Goal: Task Accomplishment & Management: Complete application form

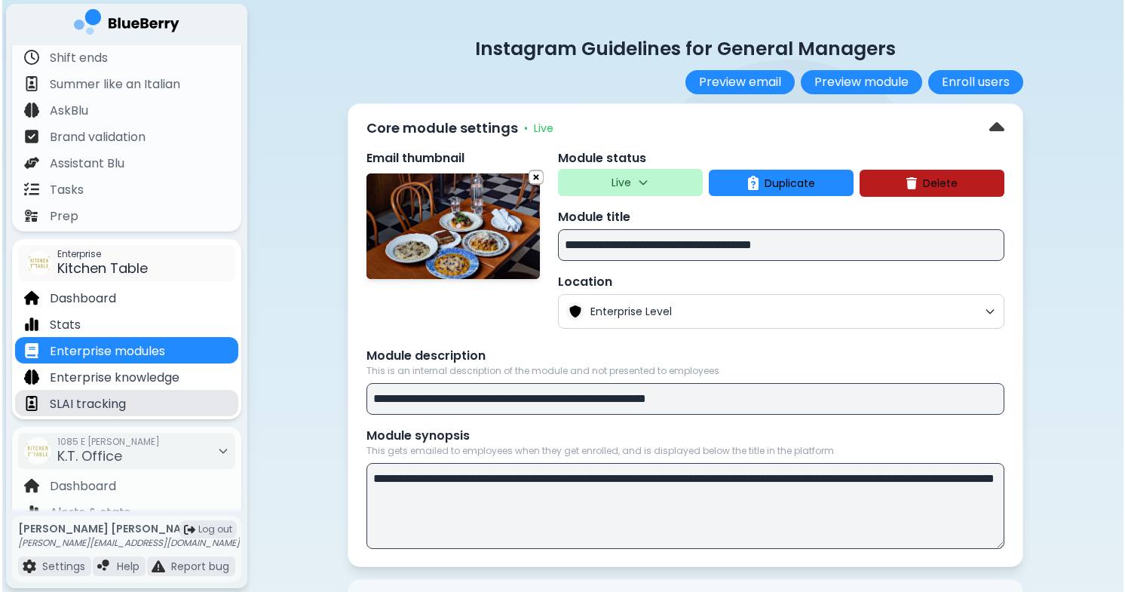
scroll to position [59, 0]
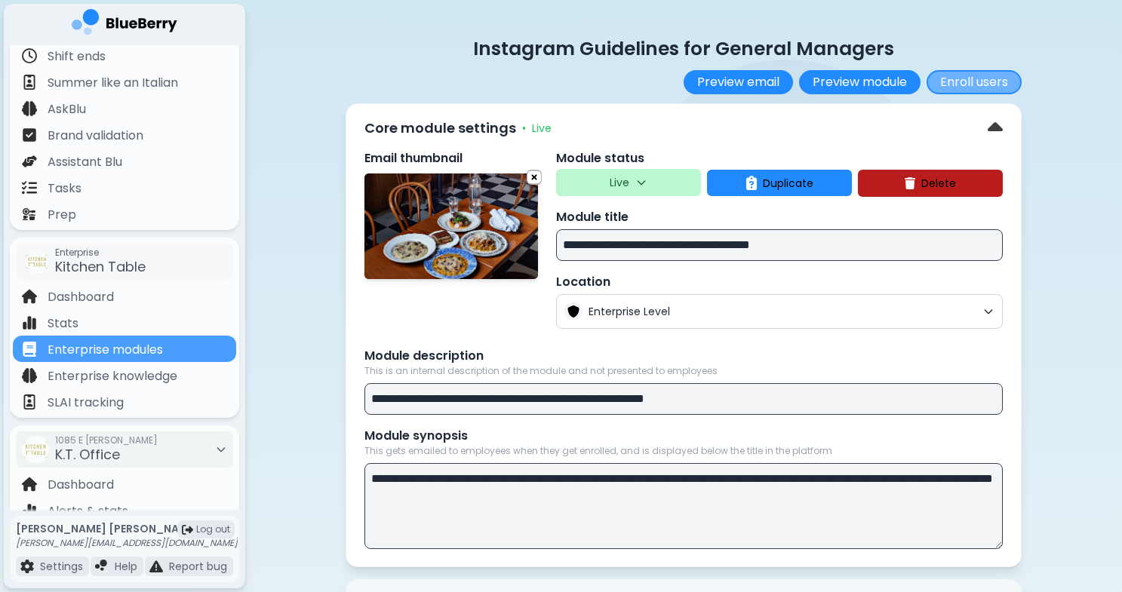
click at [980, 83] on button "Enroll users" at bounding box center [973, 82] width 95 height 24
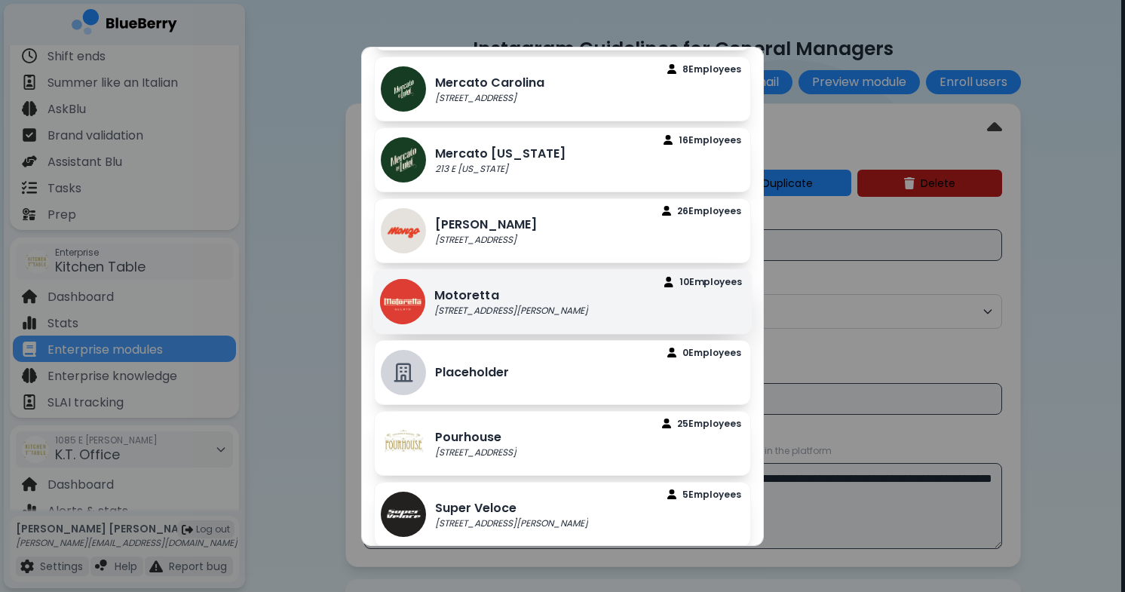
scroll to position [753, 0]
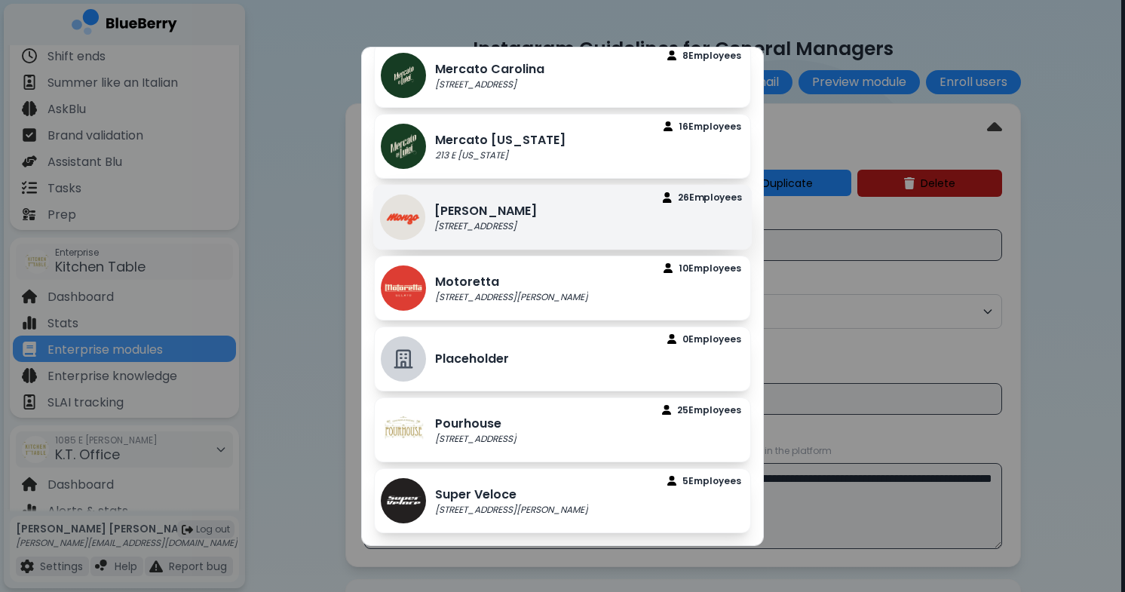
click at [595, 231] on div "[PERSON_NAME] [STREET_ADDRESS] Employee s" at bounding box center [562, 216] width 379 height 65
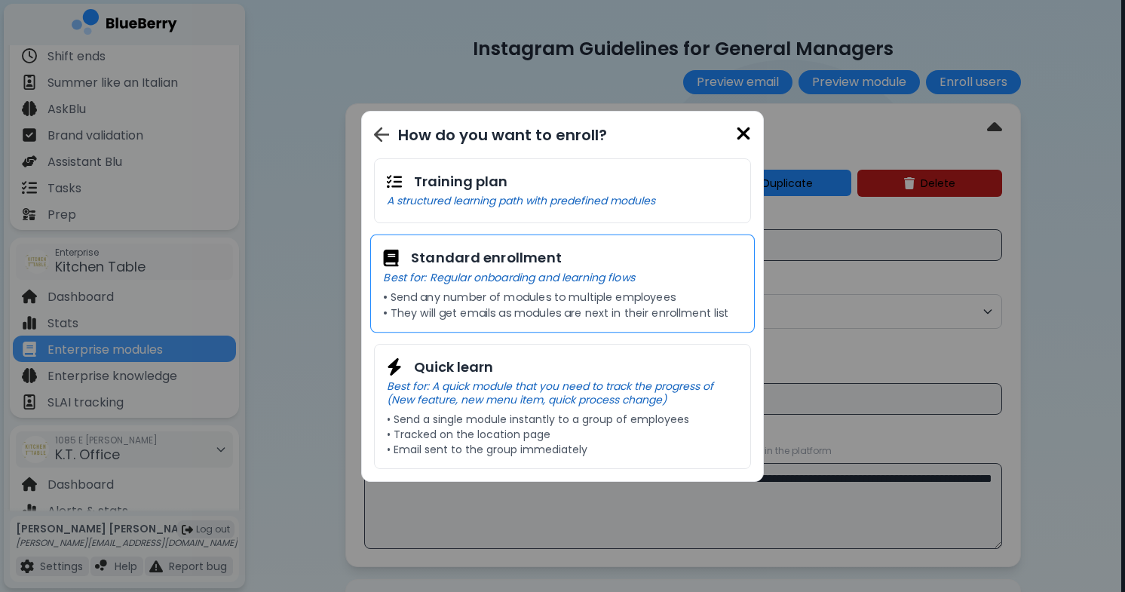
click at [628, 287] on div "Standard enrollment Best for: Regular onboarding and learning flows • Send any …" at bounding box center [562, 283] width 385 height 99
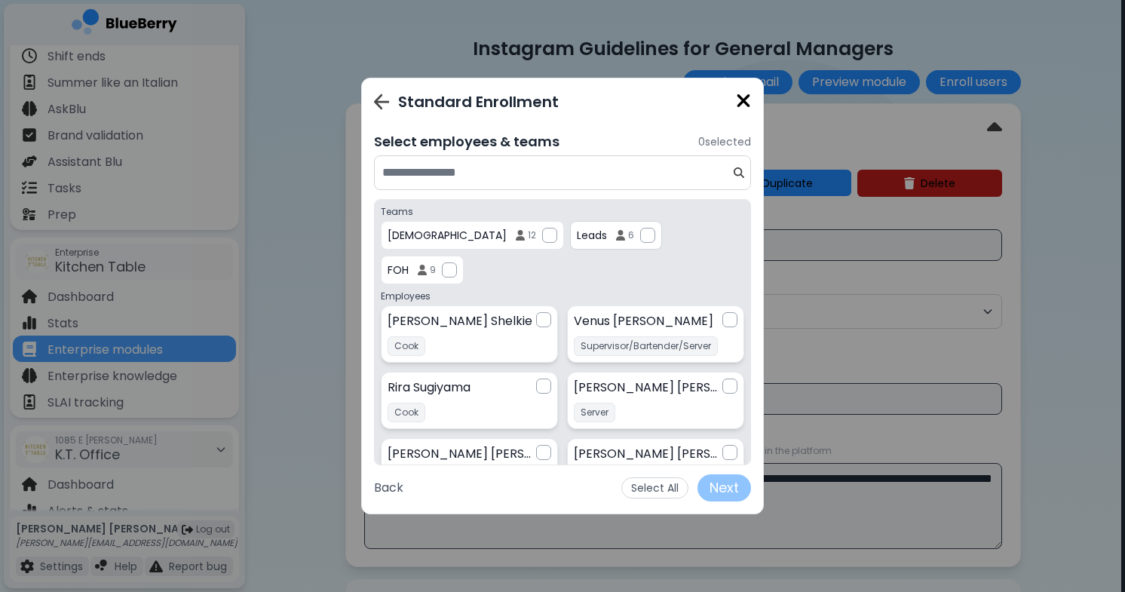
click at [577, 233] on p "Leads" at bounding box center [592, 236] width 30 height 14
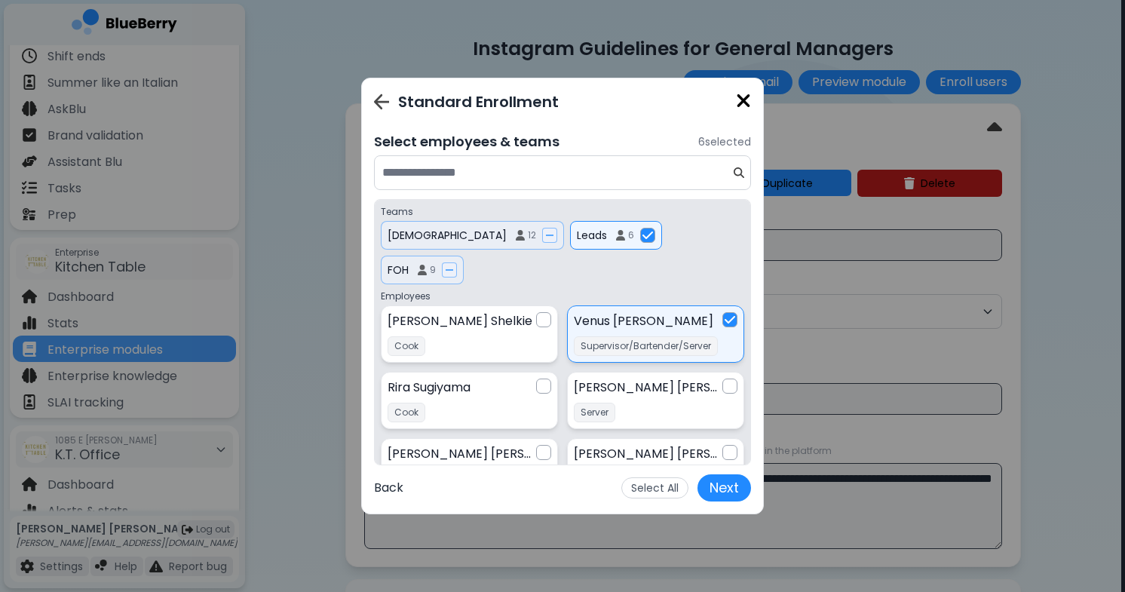
click at [385, 487] on button "Back" at bounding box center [388, 487] width 29 height 27
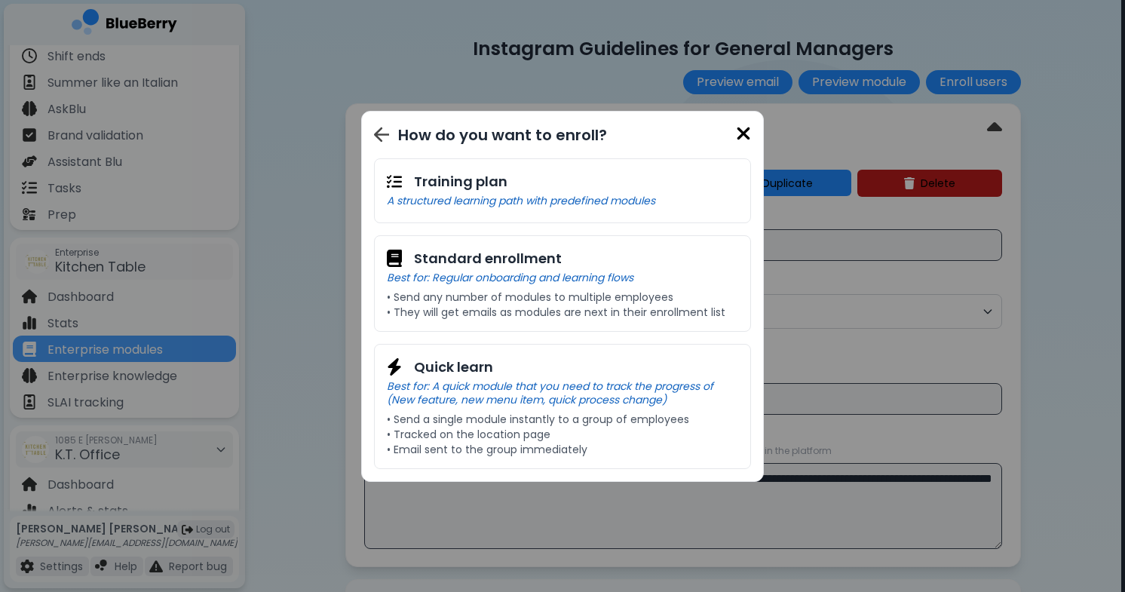
click at [391, 144] on div "How do you want to enroll?" at bounding box center [559, 135] width 371 height 23
click at [375, 137] on img at bounding box center [381, 134] width 16 height 17
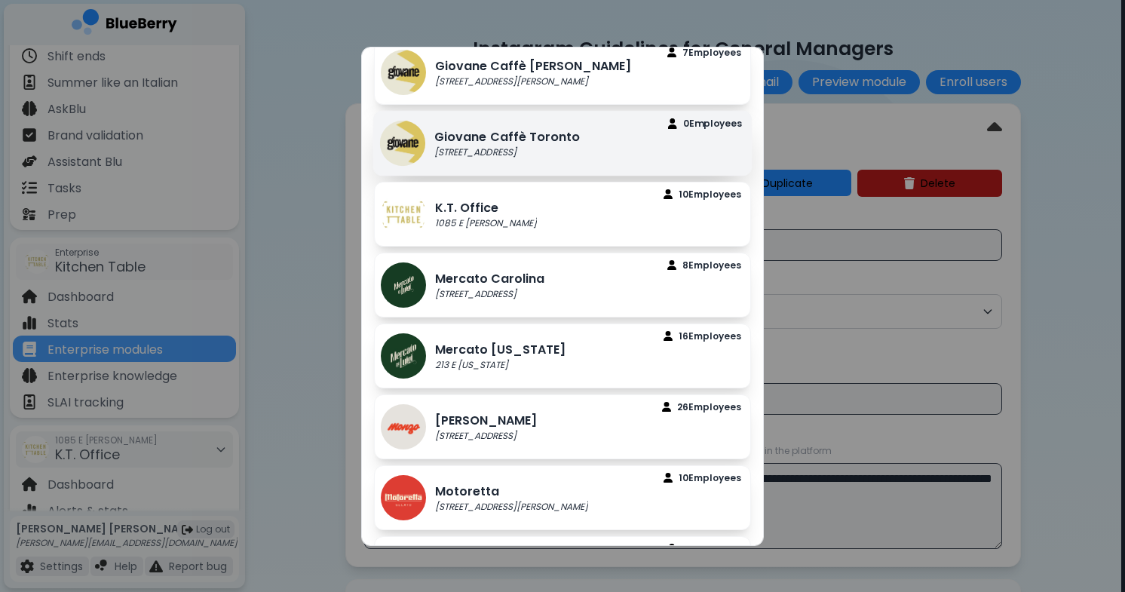
scroll to position [550, 0]
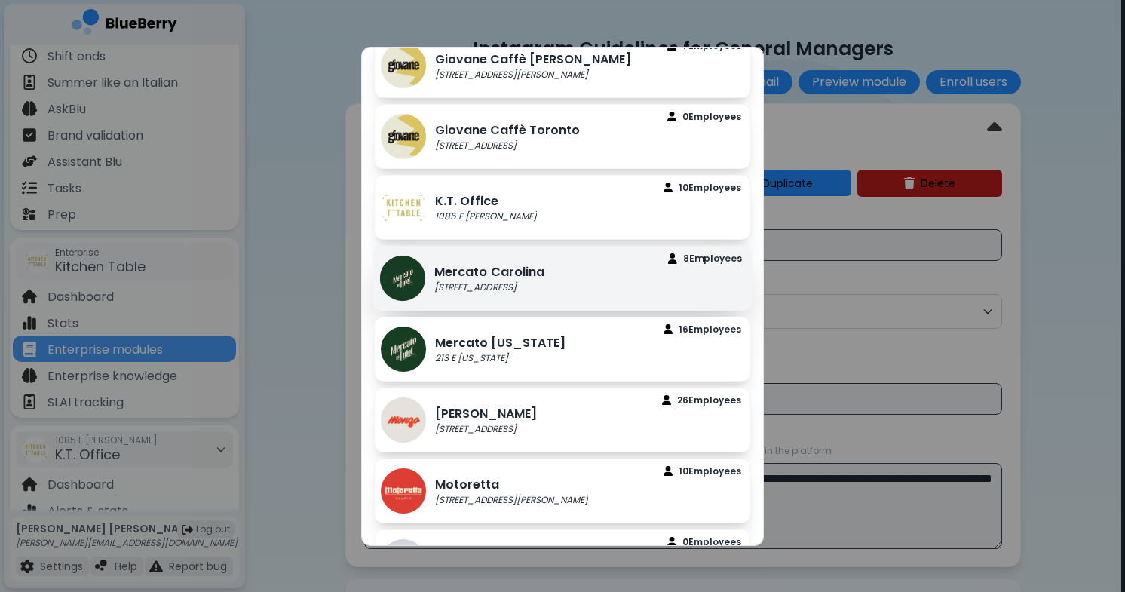
click at [499, 293] on p "[STREET_ADDRESS]" at bounding box center [489, 287] width 110 height 12
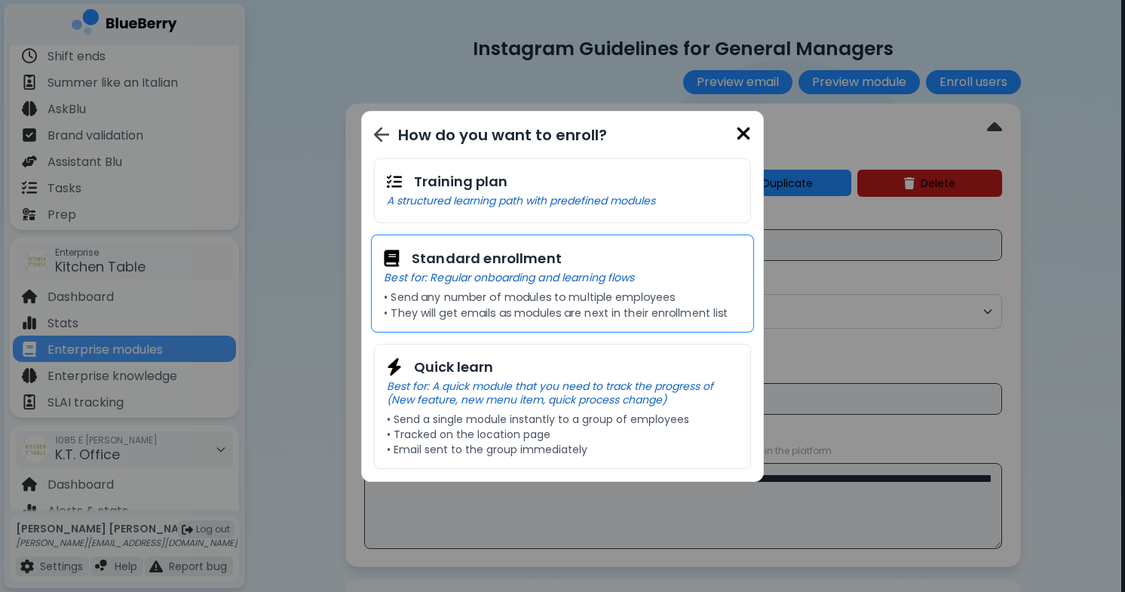
click at [510, 284] on p "Best for: Regular onboarding and learning flows" at bounding box center [563, 277] width 358 height 14
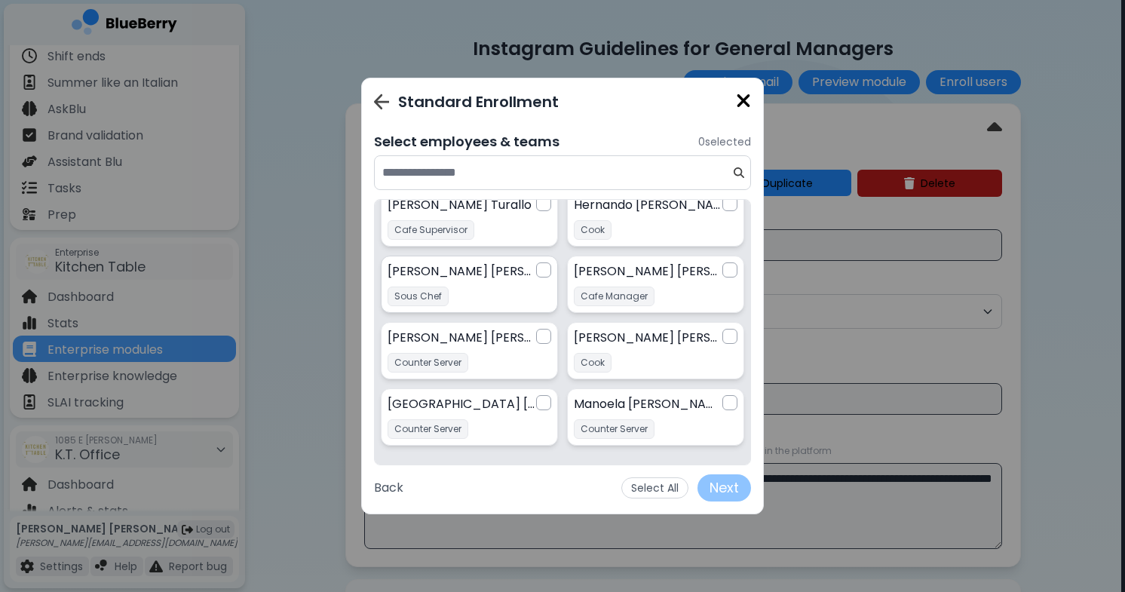
scroll to position [92, 0]
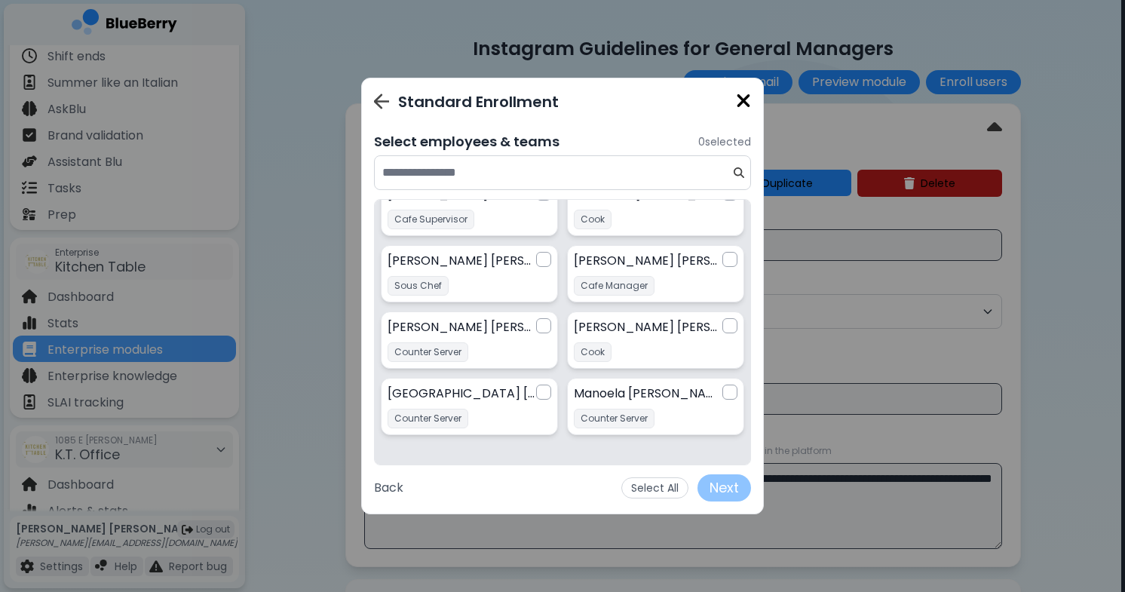
click at [384, 103] on img at bounding box center [382, 102] width 16 height 17
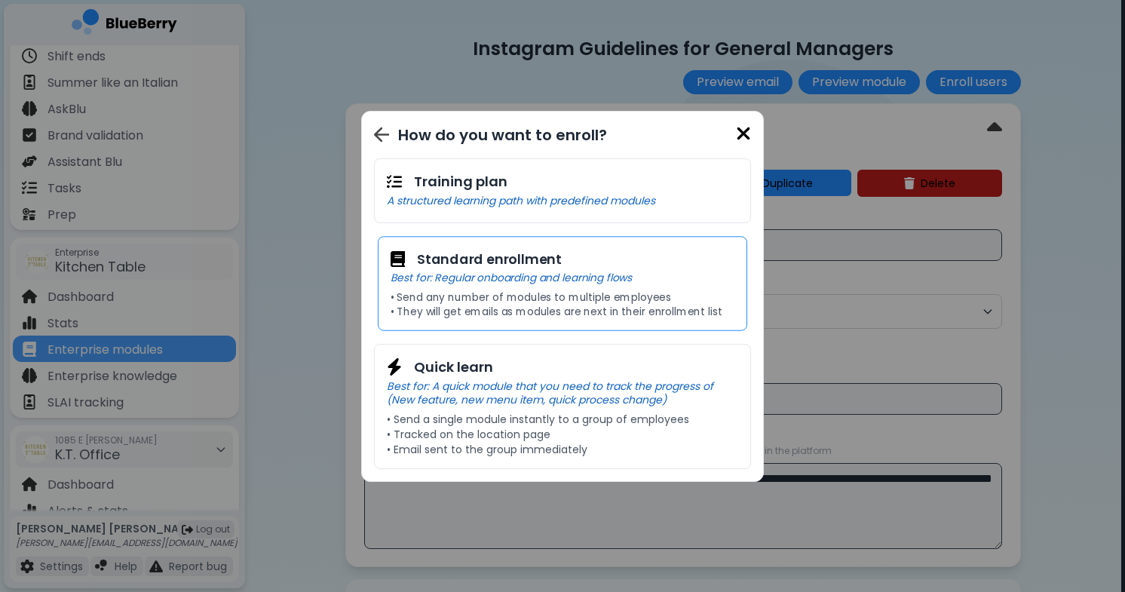
click at [493, 290] on p "• Send any number of modules to multiple employees" at bounding box center [563, 297] width 345 height 14
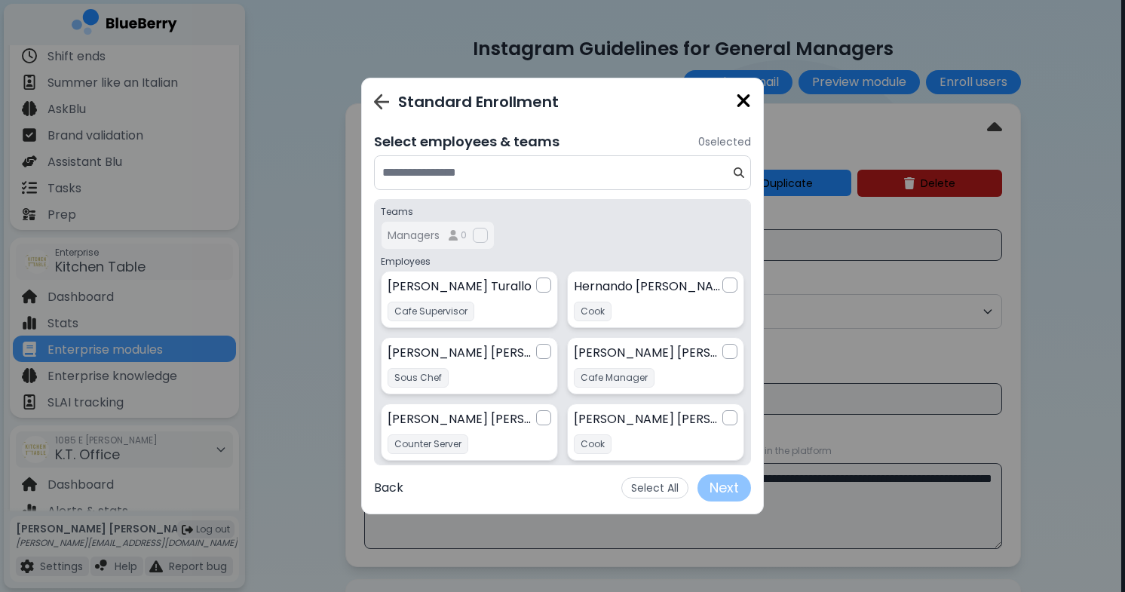
click at [396, 488] on button "Back" at bounding box center [388, 487] width 29 height 27
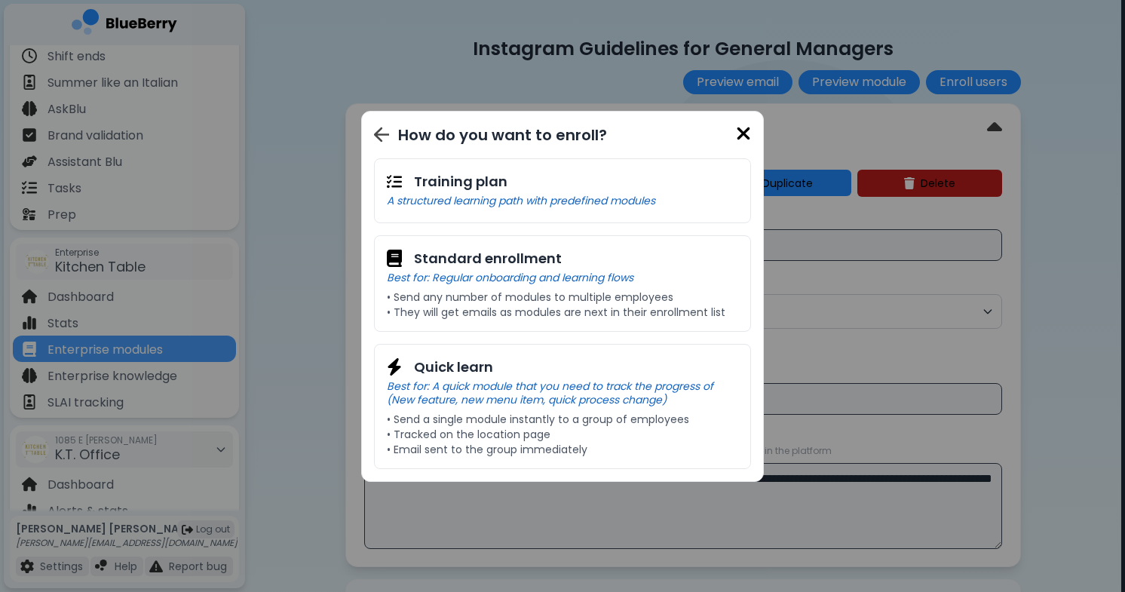
click at [383, 140] on img at bounding box center [381, 135] width 15 height 16
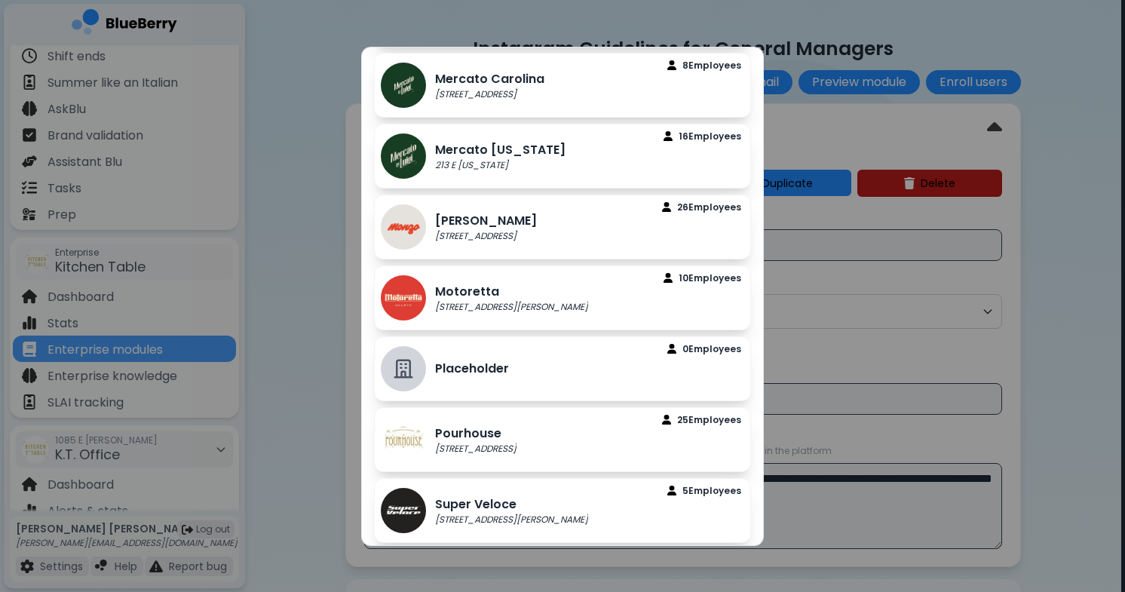
scroll to position [753, 0]
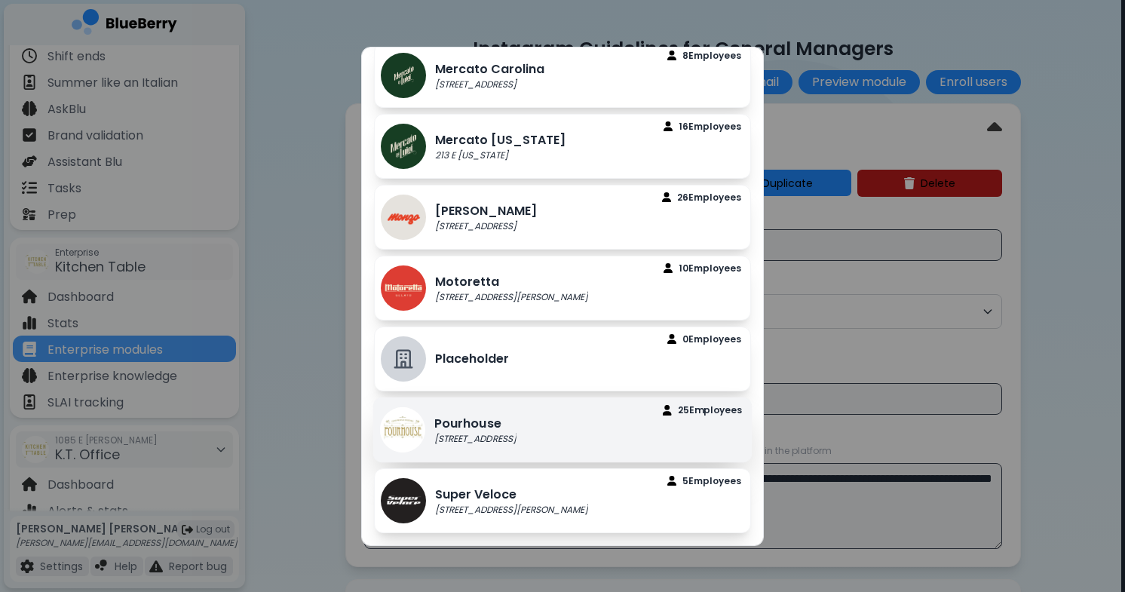
click at [466, 419] on p "Pourhouse" at bounding box center [475, 423] width 82 height 18
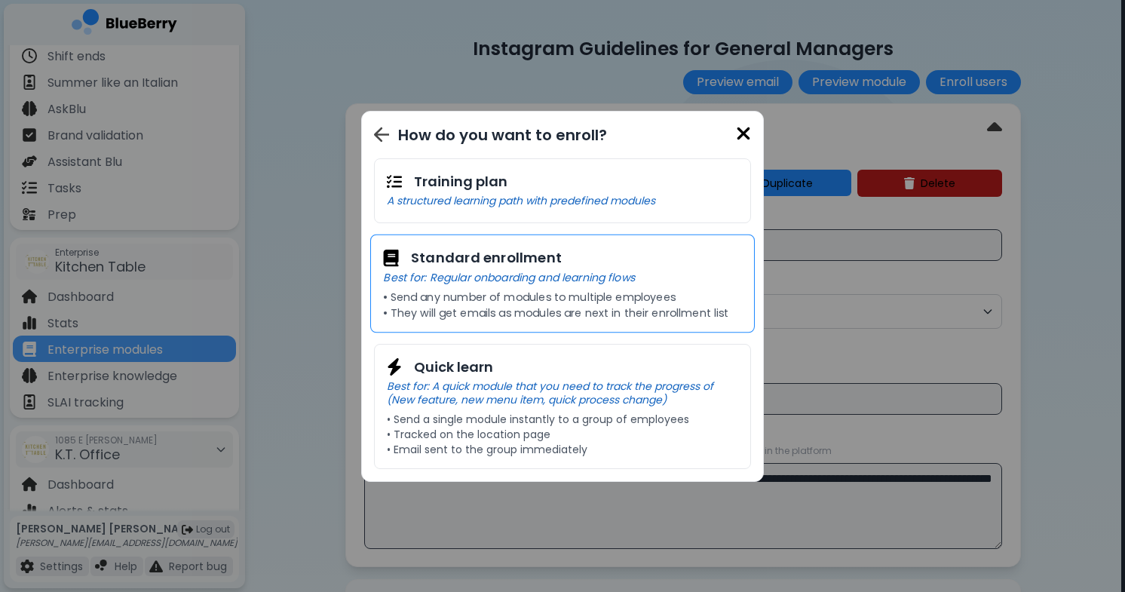
click at [520, 299] on p "• Send any number of modules to multiple employees" at bounding box center [562, 297] width 358 height 14
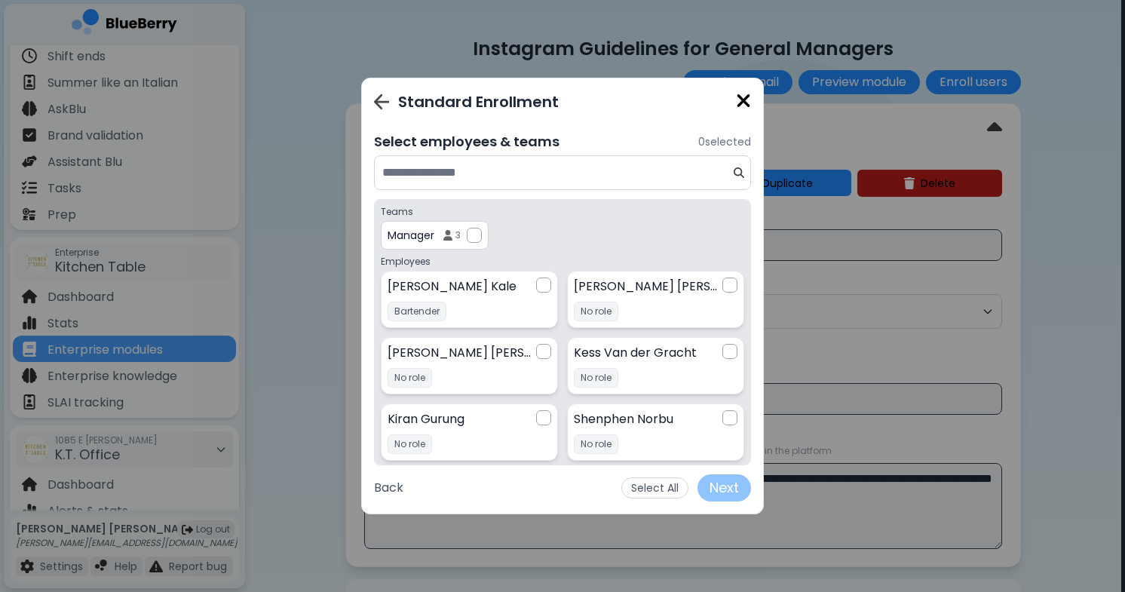
click at [443, 230] on div "Manager 3" at bounding box center [424, 236] width 73 height 14
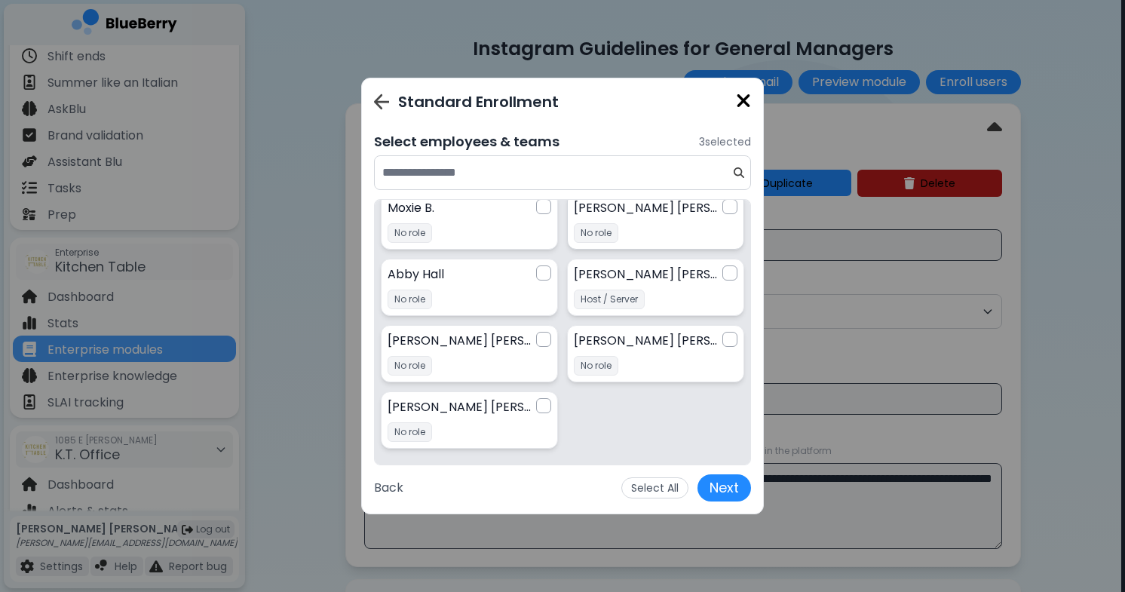
scroll to position [689, 0]
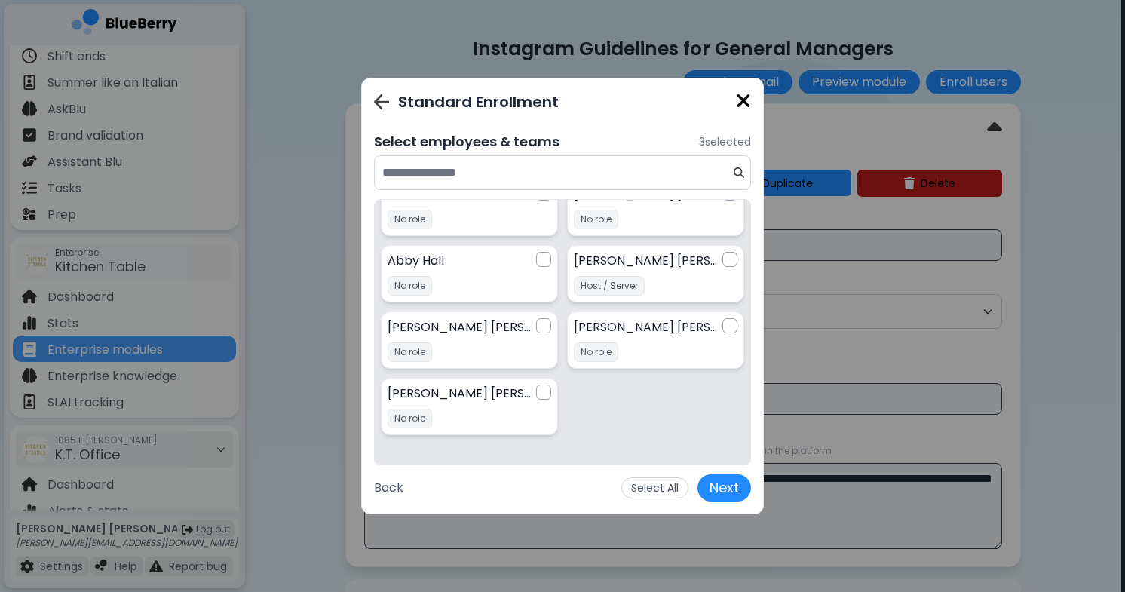
click at [859, 491] on div "Standard Enrollment Select employees & teams 3 selected Teams Manager 3 Employe…" at bounding box center [562, 296] width 1125 height 592
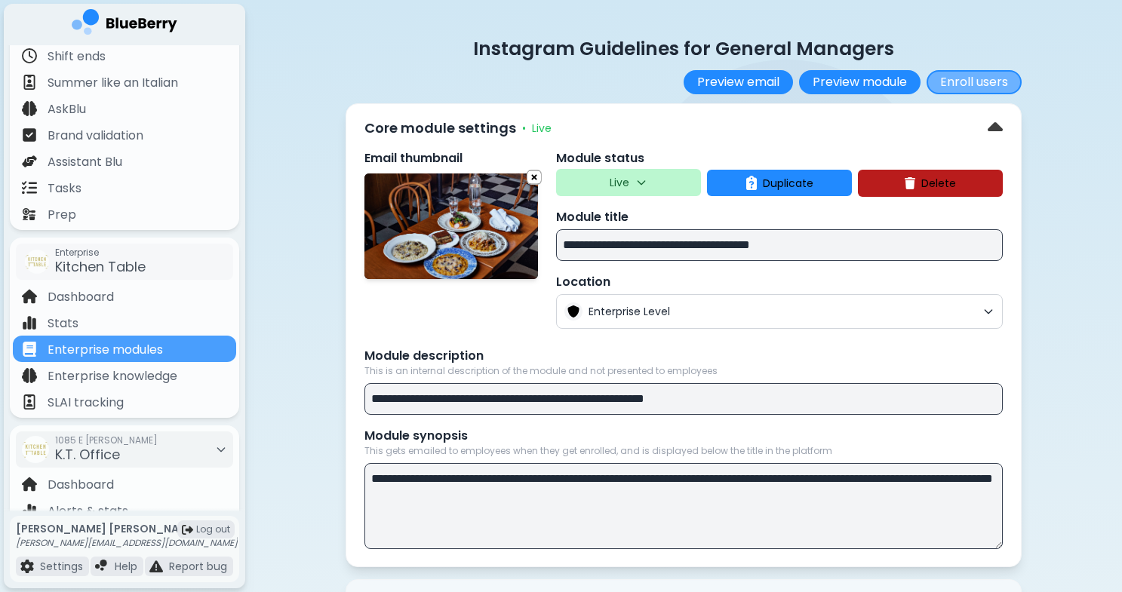
click at [966, 78] on button "Enroll users" at bounding box center [973, 82] width 95 height 24
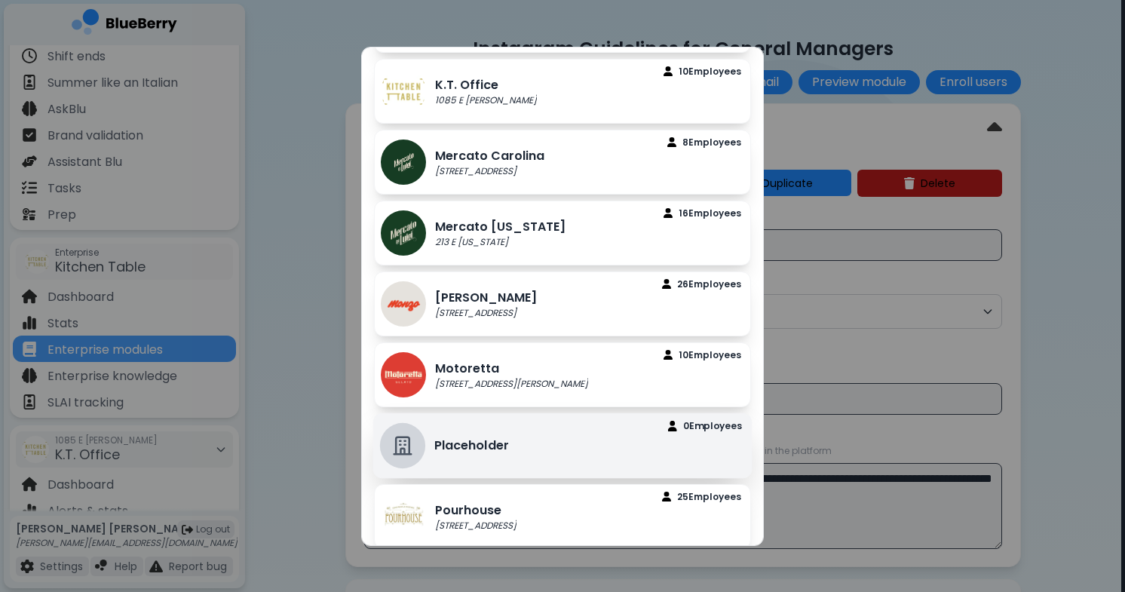
scroll to position [669, 0]
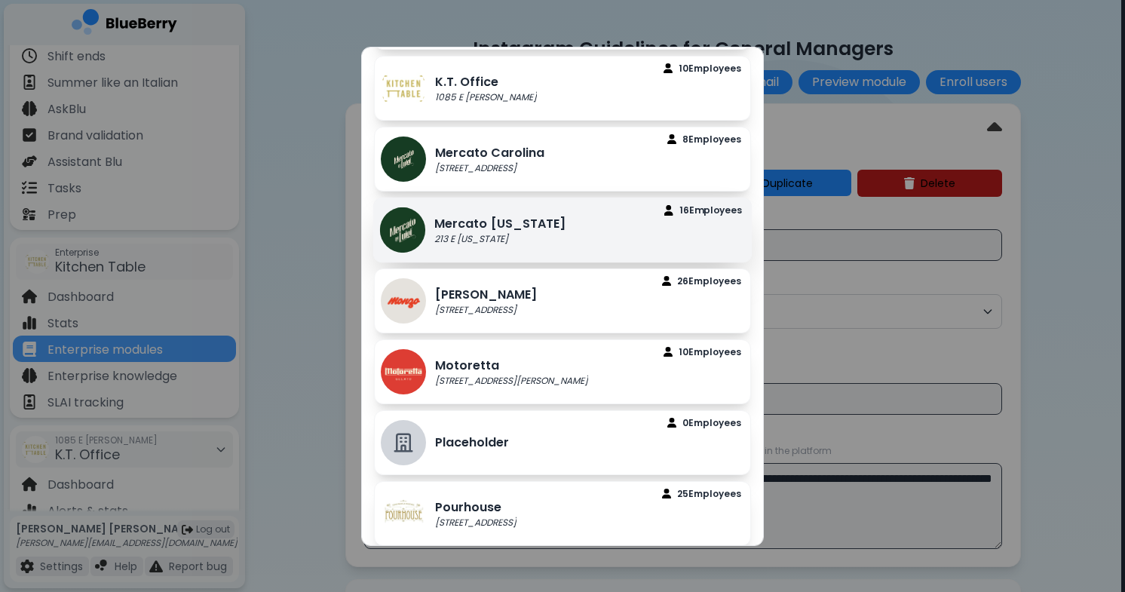
click at [520, 225] on p "Mercato [US_STATE]" at bounding box center [499, 223] width 131 height 18
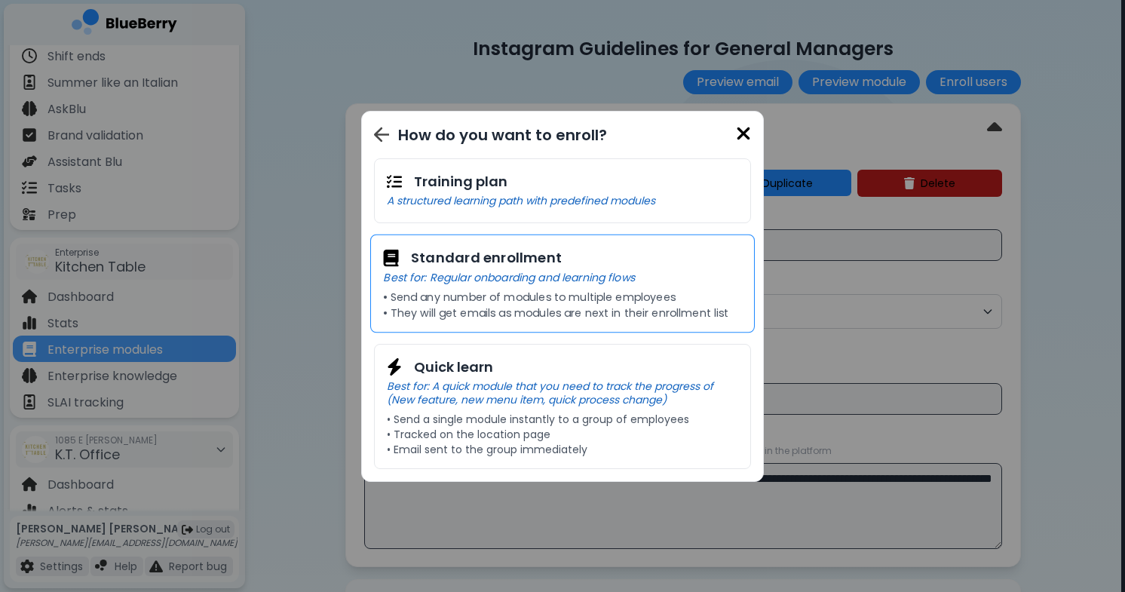
click at [548, 272] on p "Best for: Regular onboarding and learning flows" at bounding box center [562, 277] width 358 height 14
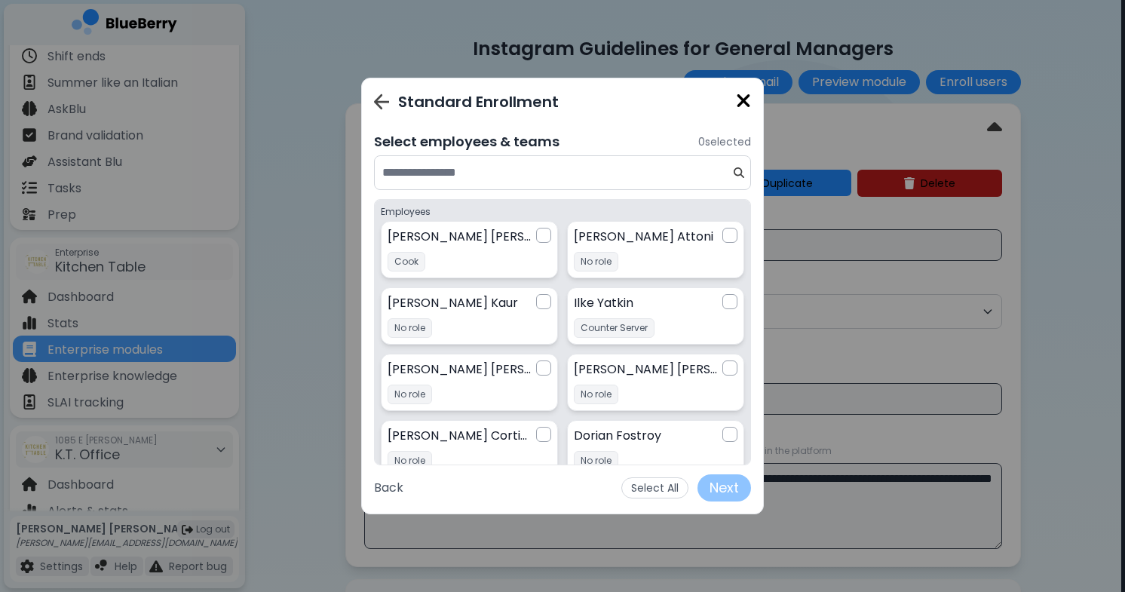
click at [741, 105] on img at bounding box center [743, 101] width 15 height 20
